Goal: Information Seeking & Learning: Learn about a topic

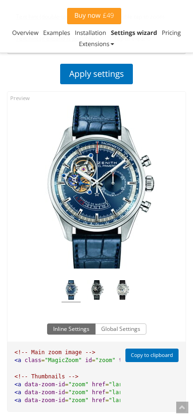
scroll to position [998, 0]
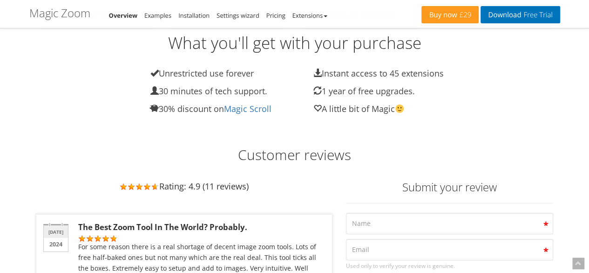
scroll to position [4155, 0]
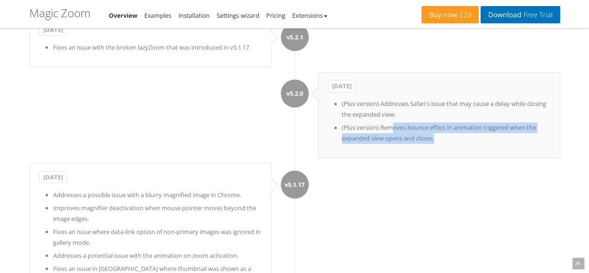
drag, startPoint x: 391, startPoint y: 126, endPoint x: 513, endPoint y: 144, distance: 122.9
click at [513, 144] on div "[DATE] (Plus version) Addresses Safari's issue that may cause a delay while clo…" at bounding box center [439, 115] width 242 height 86
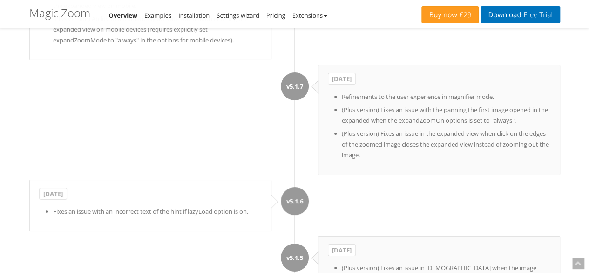
scroll to position [5471, 0]
